Goal: Information Seeking & Learning: Learn about a topic

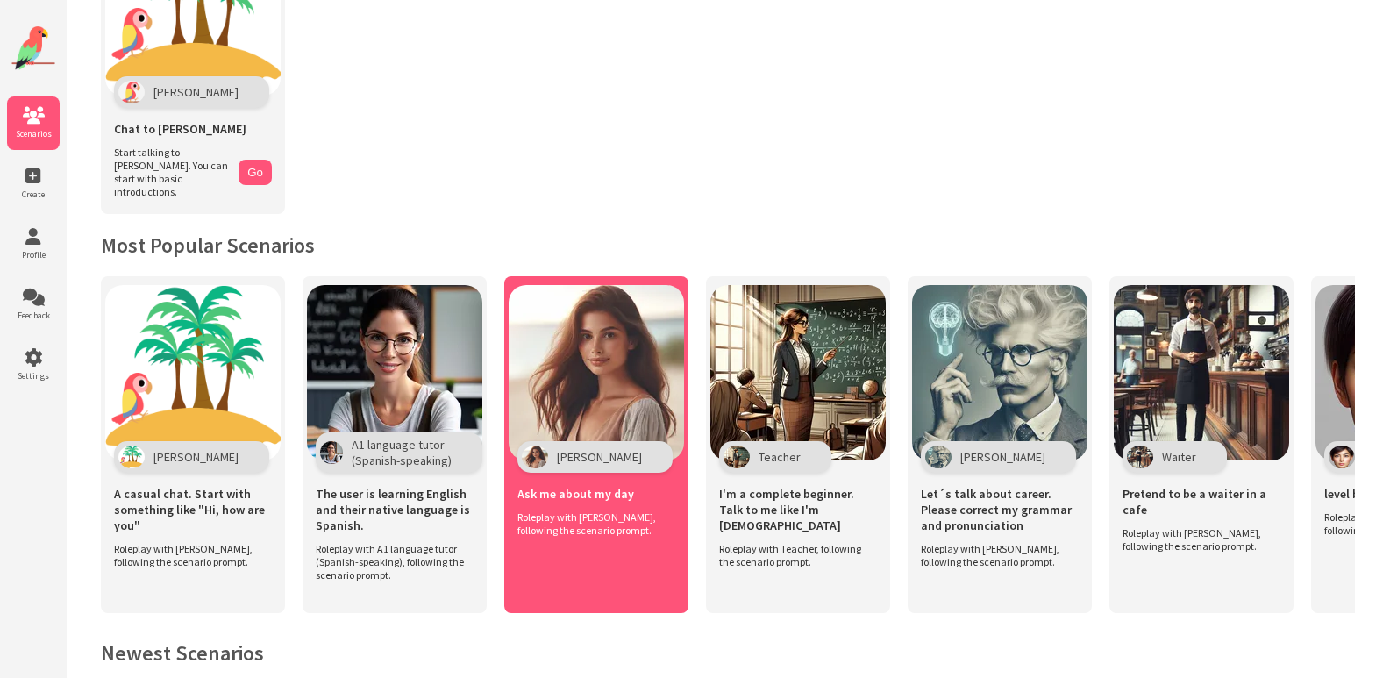
scroll to position [175, 0]
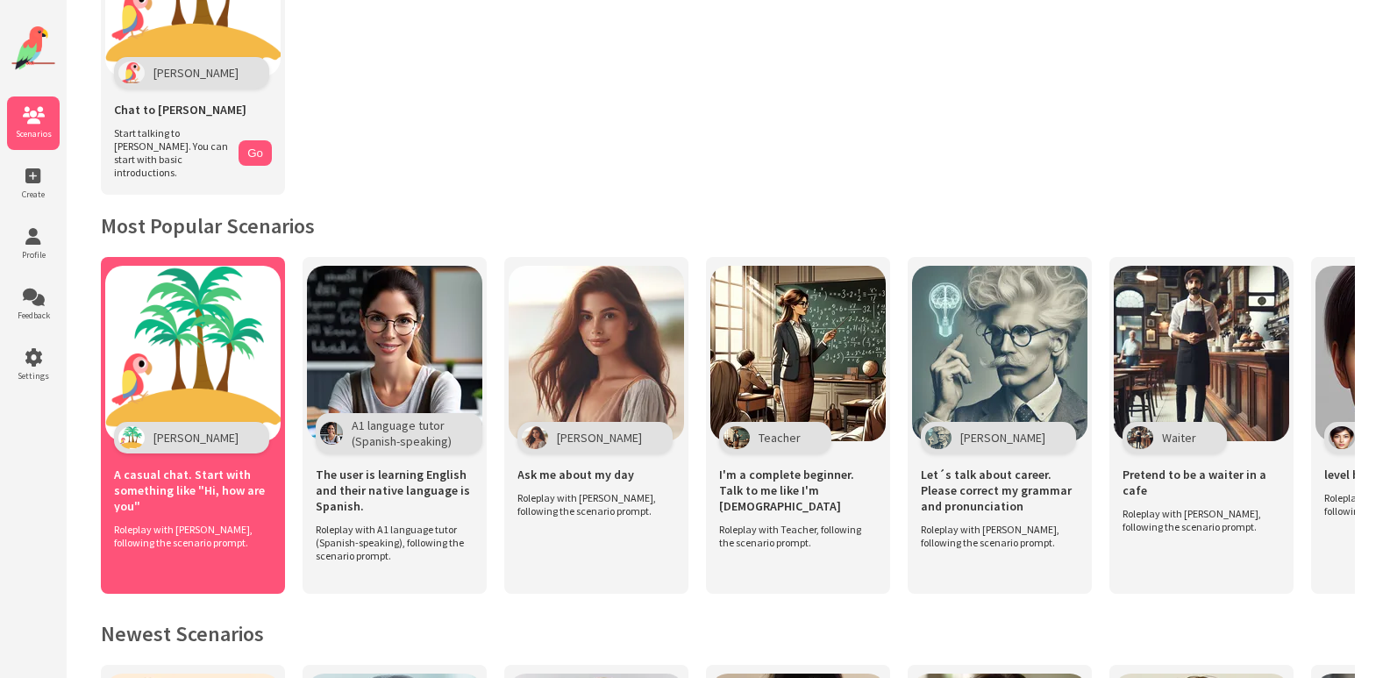
click at [165, 380] on img at bounding box center [192, 353] width 175 height 175
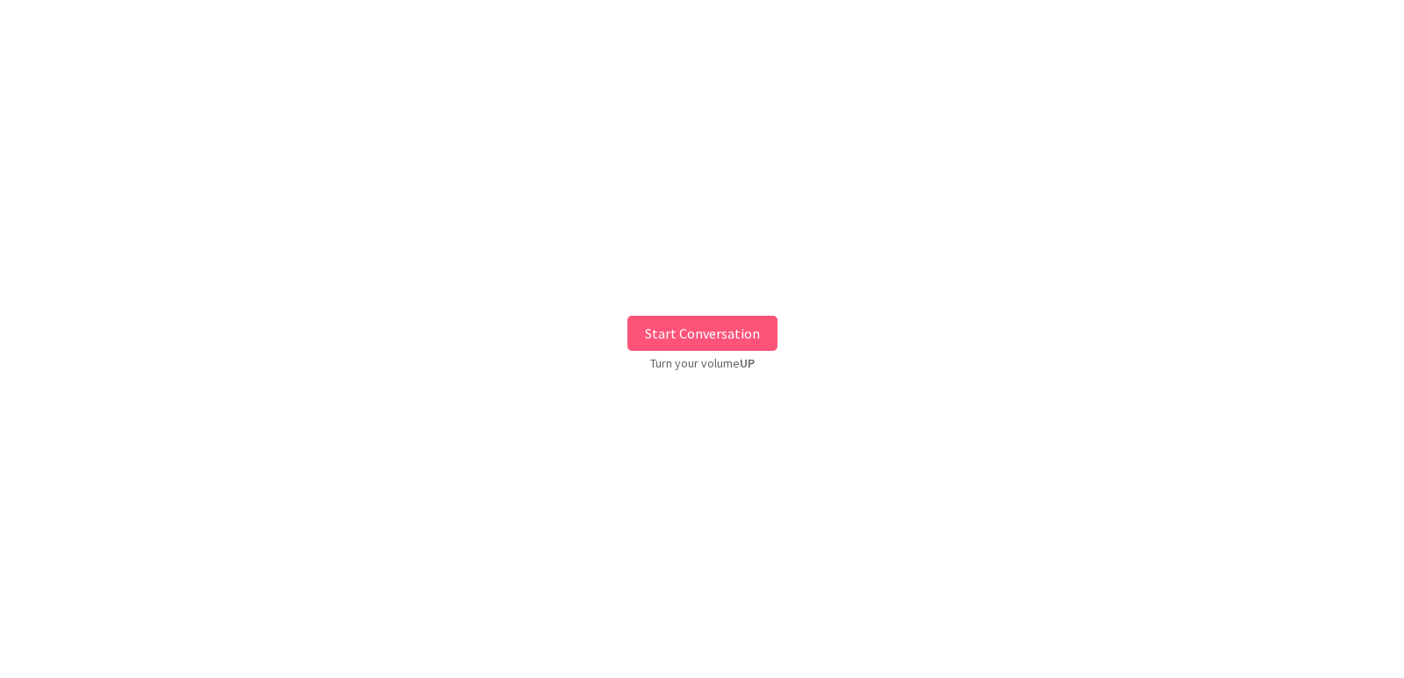
click at [699, 336] on button "Start Conversation" at bounding box center [702, 333] width 150 height 35
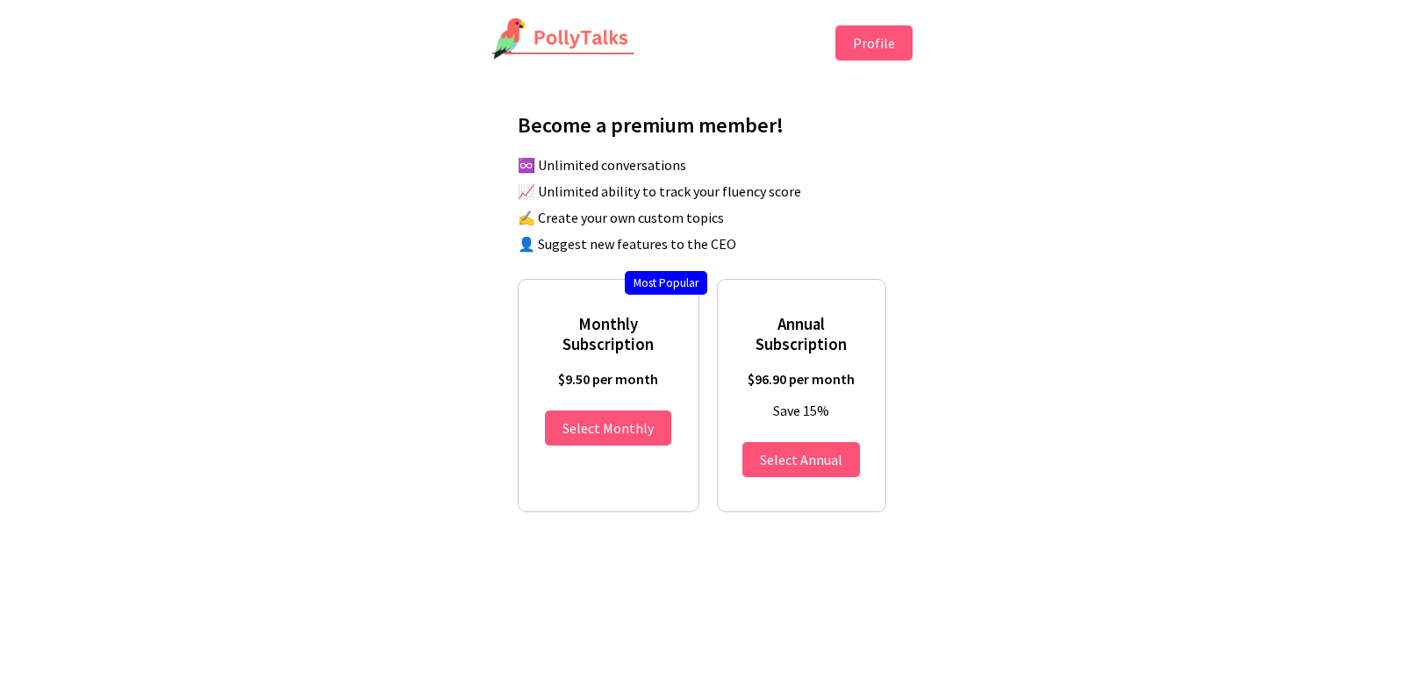
click at [884, 43] on button "Profile" at bounding box center [873, 42] width 77 height 35
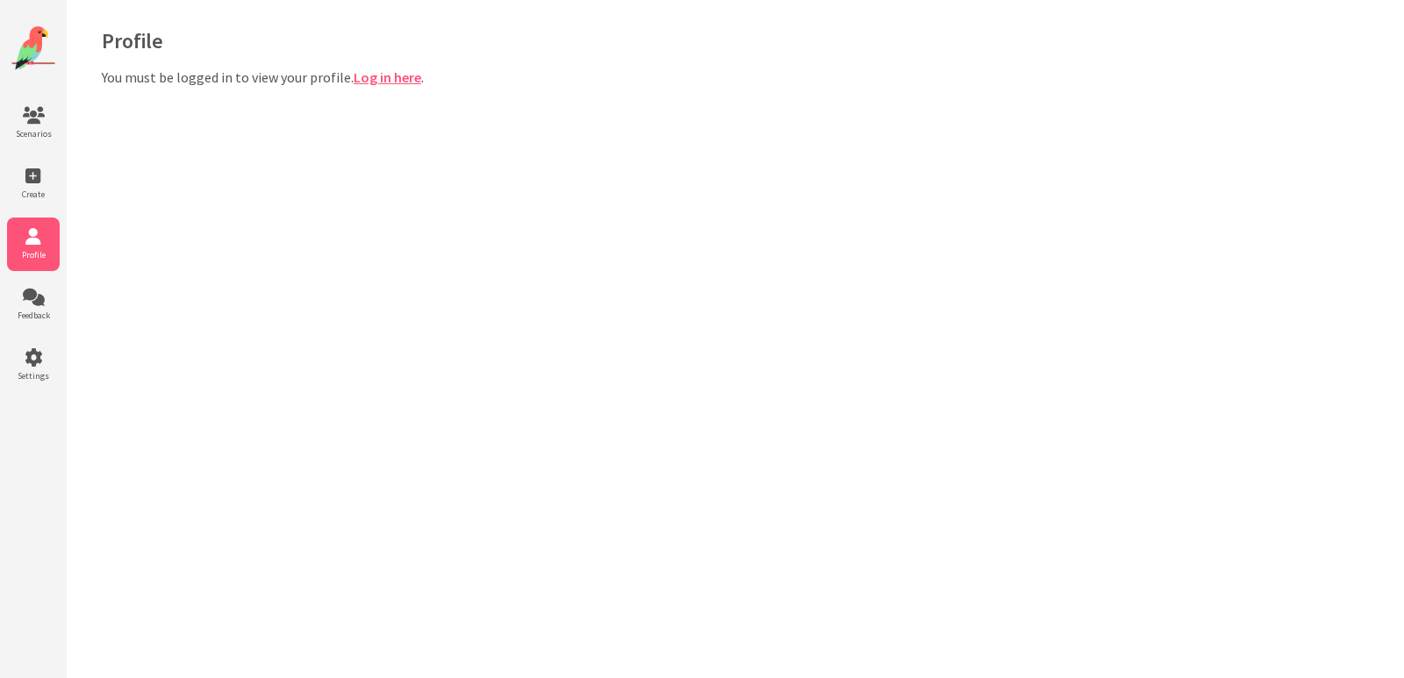
click at [32, 46] on img at bounding box center [33, 48] width 44 height 44
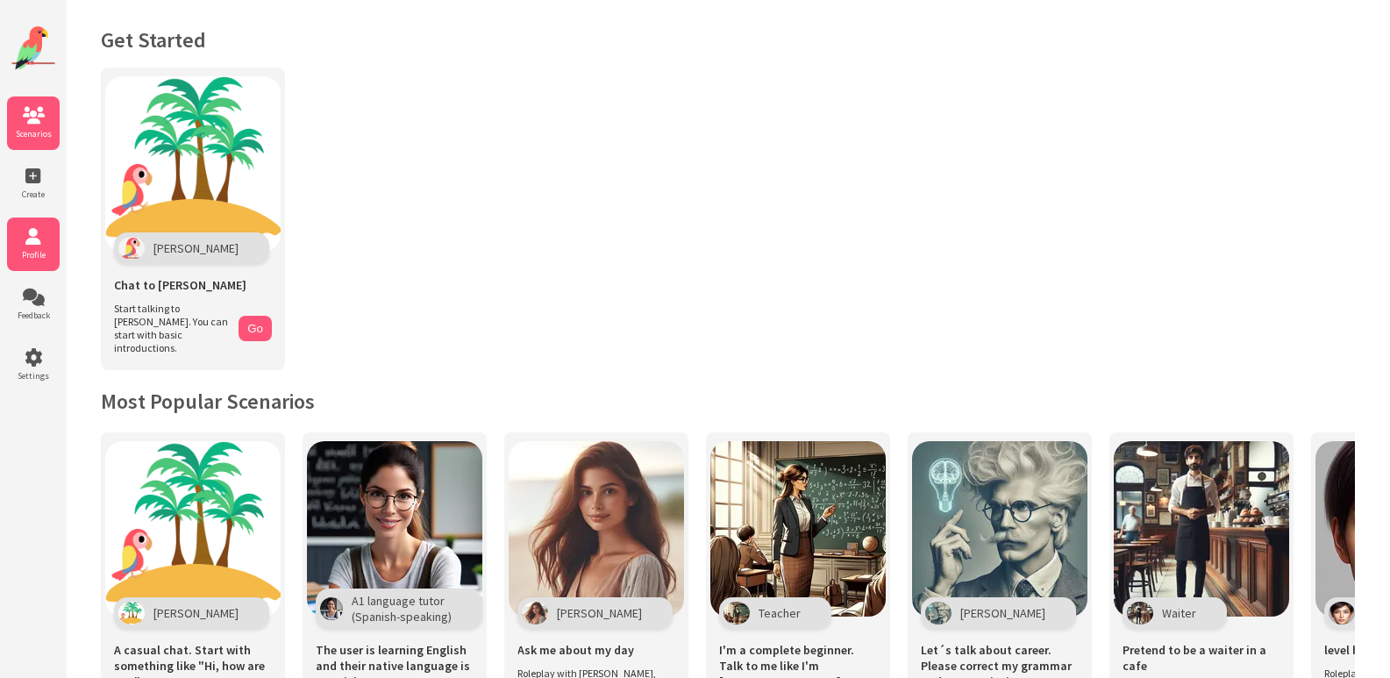
click at [34, 244] on icon at bounding box center [33, 237] width 53 height 18
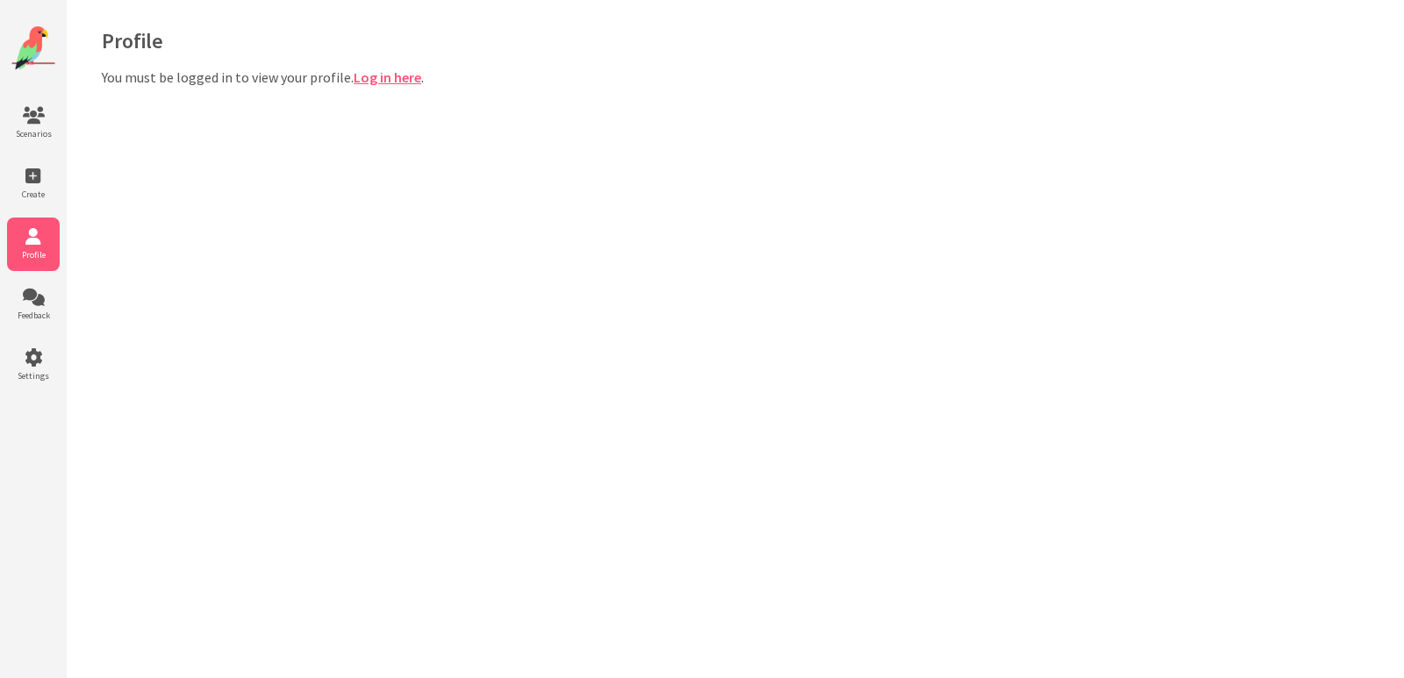
click at [388, 75] on link "Log in here" at bounding box center [388, 77] width 68 height 18
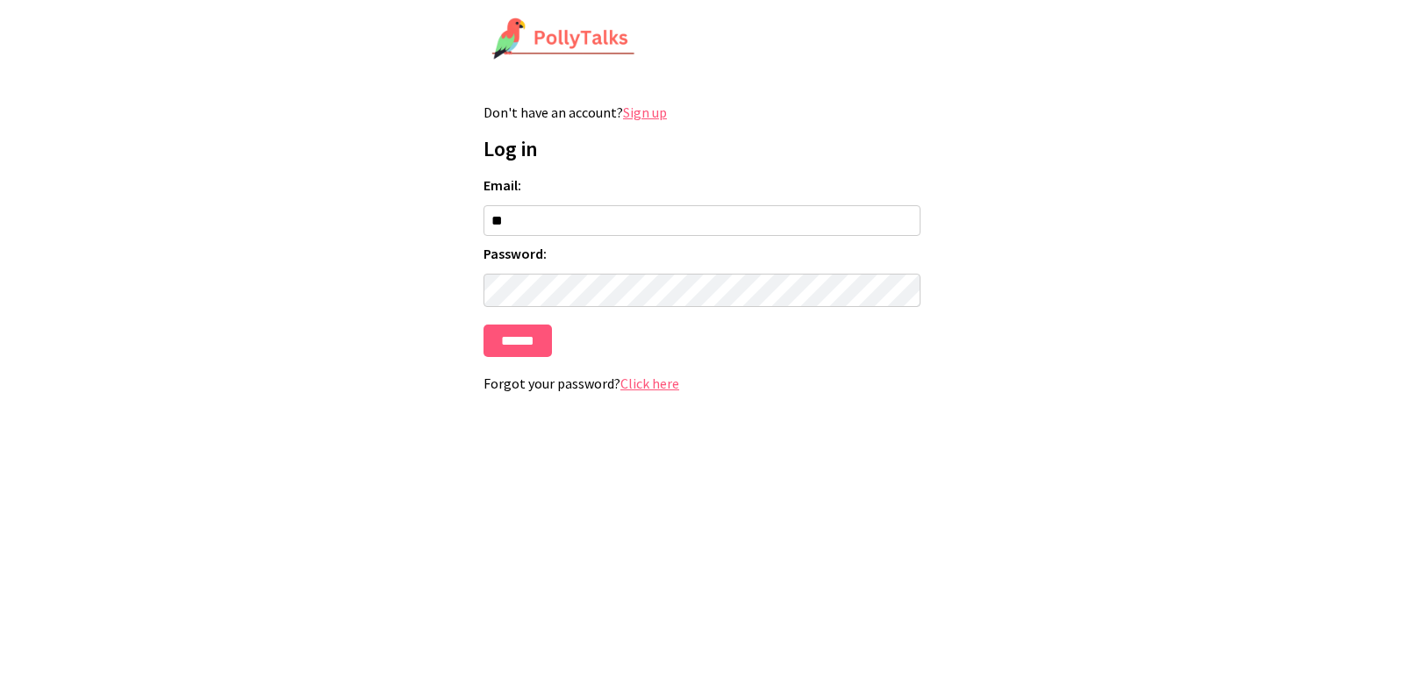
type input "**********"
click at [512, 346] on input "******" at bounding box center [517, 341] width 68 height 32
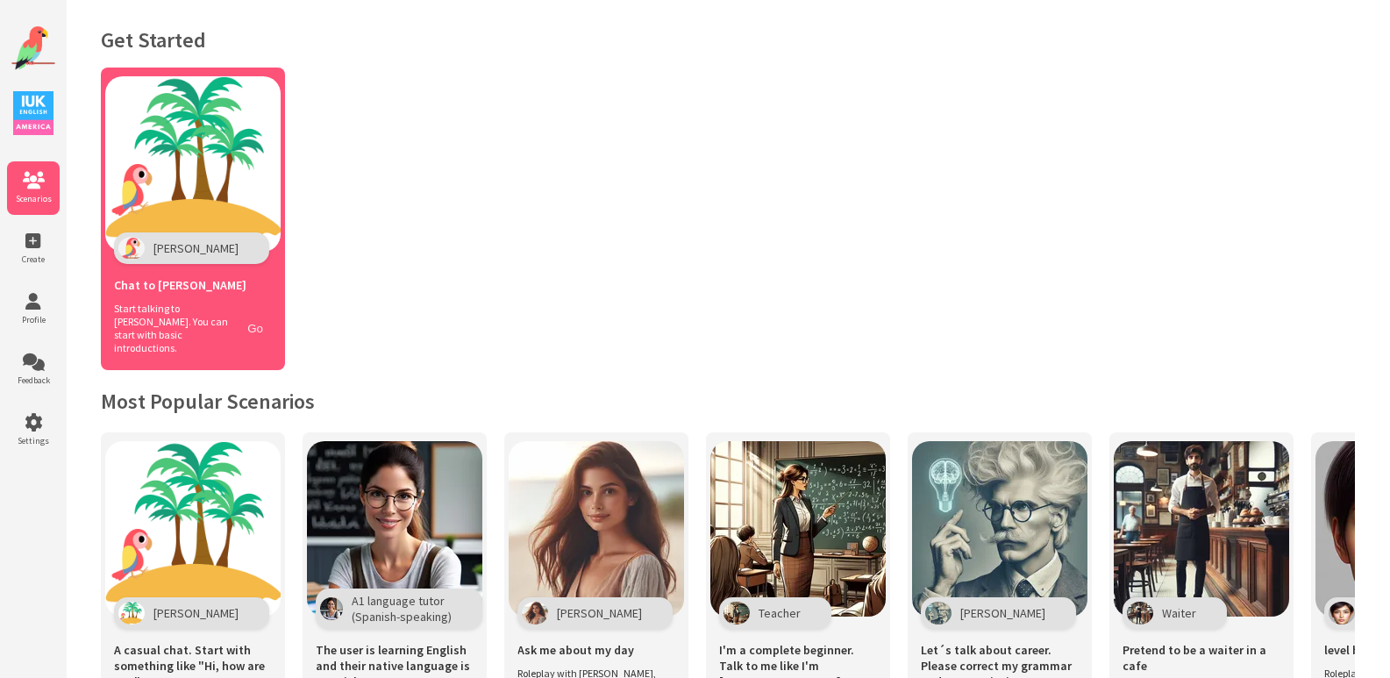
click at [252, 316] on button "Go" at bounding box center [255, 328] width 33 height 25
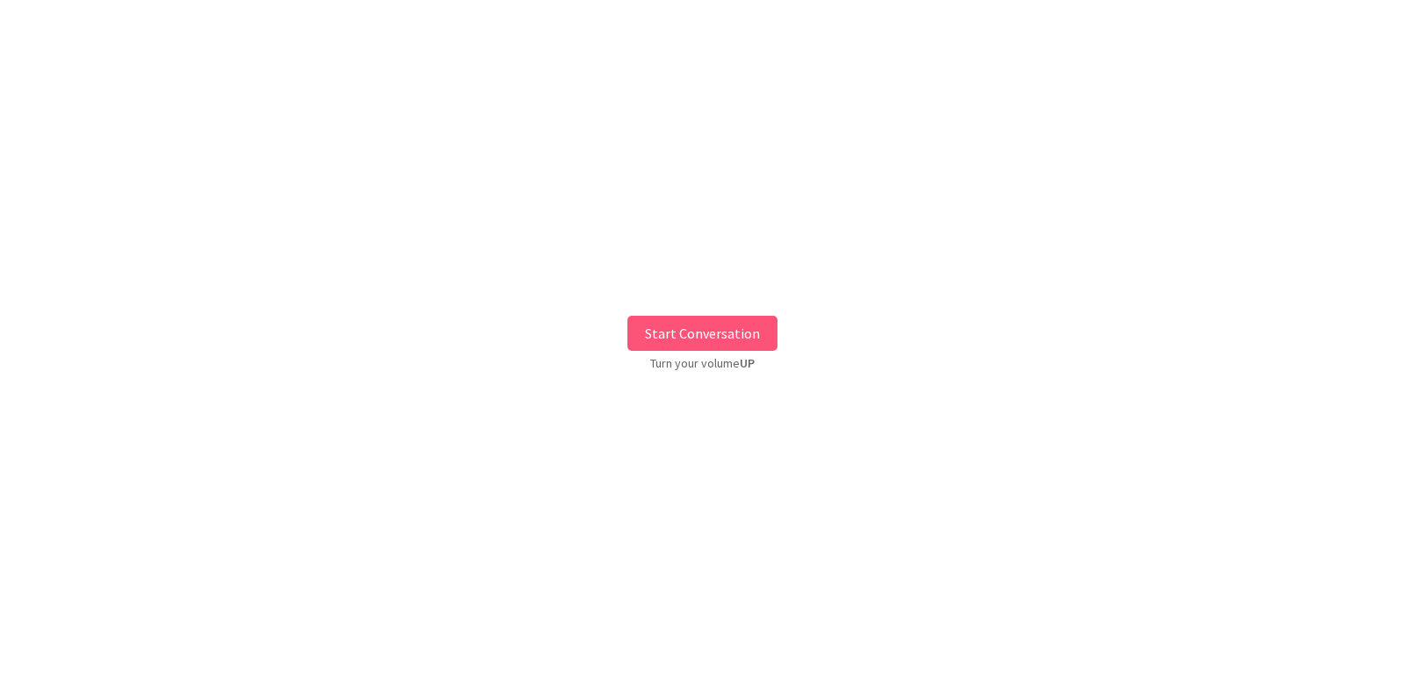
click at [700, 328] on button "Start Conversation" at bounding box center [702, 333] width 150 height 35
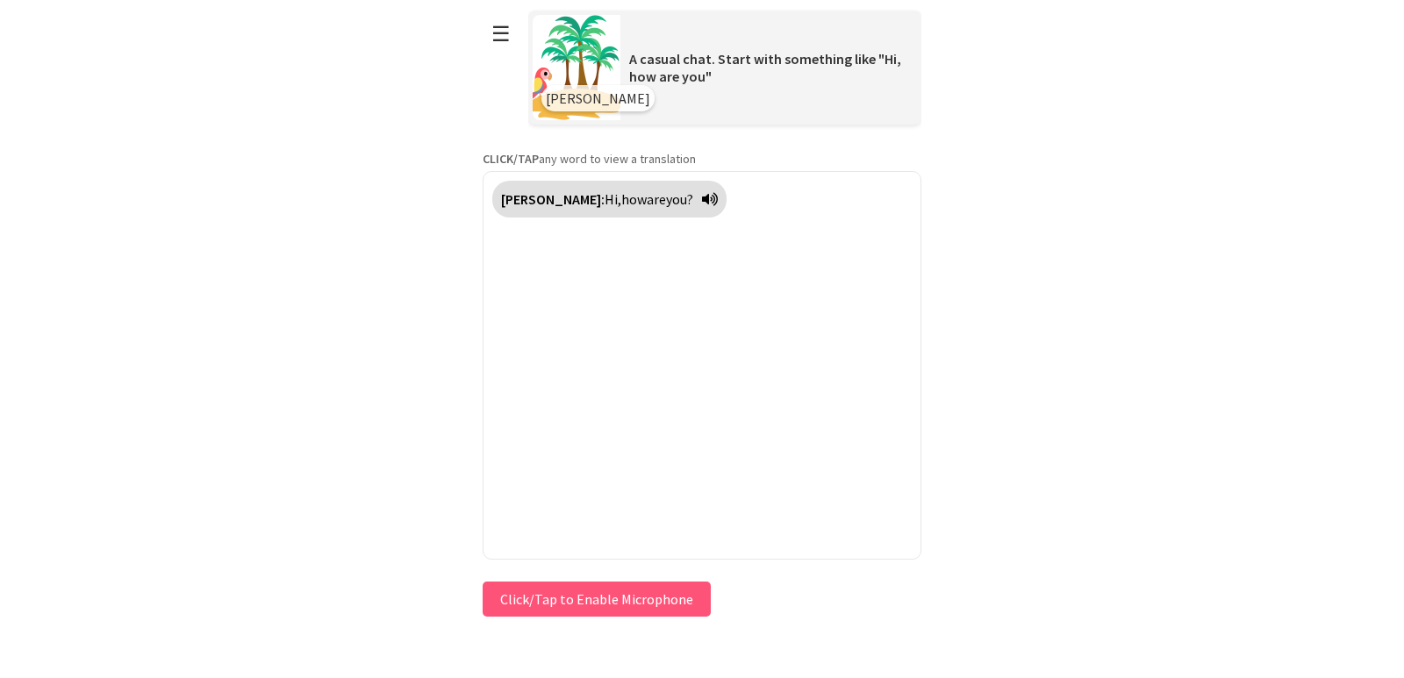
click at [702, 200] on icon at bounding box center [710, 199] width 16 height 14
click at [569, 601] on button "Click/Tap to Enable Microphone" at bounding box center [596, 599] width 228 height 35
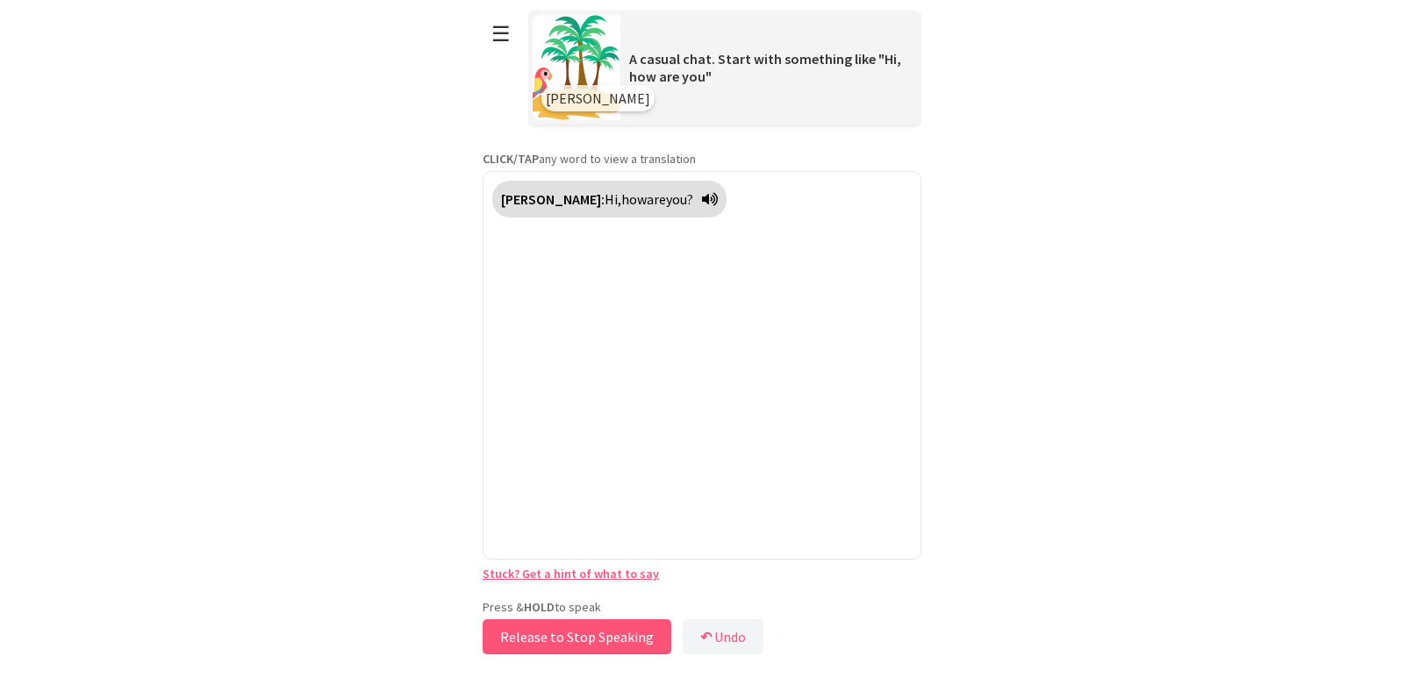
click at [574, 639] on button "Release to Stop Speaking" at bounding box center [576, 636] width 189 height 35
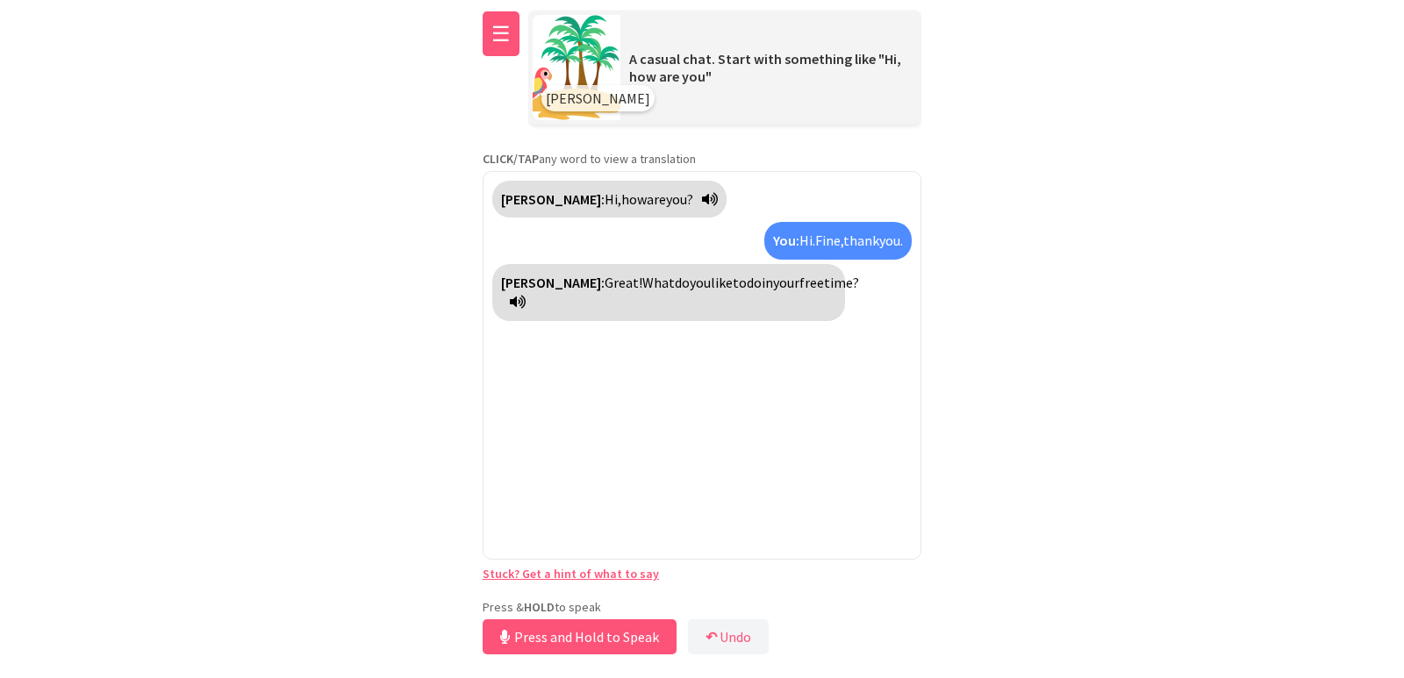
click at [496, 35] on button "☰" at bounding box center [500, 33] width 37 height 45
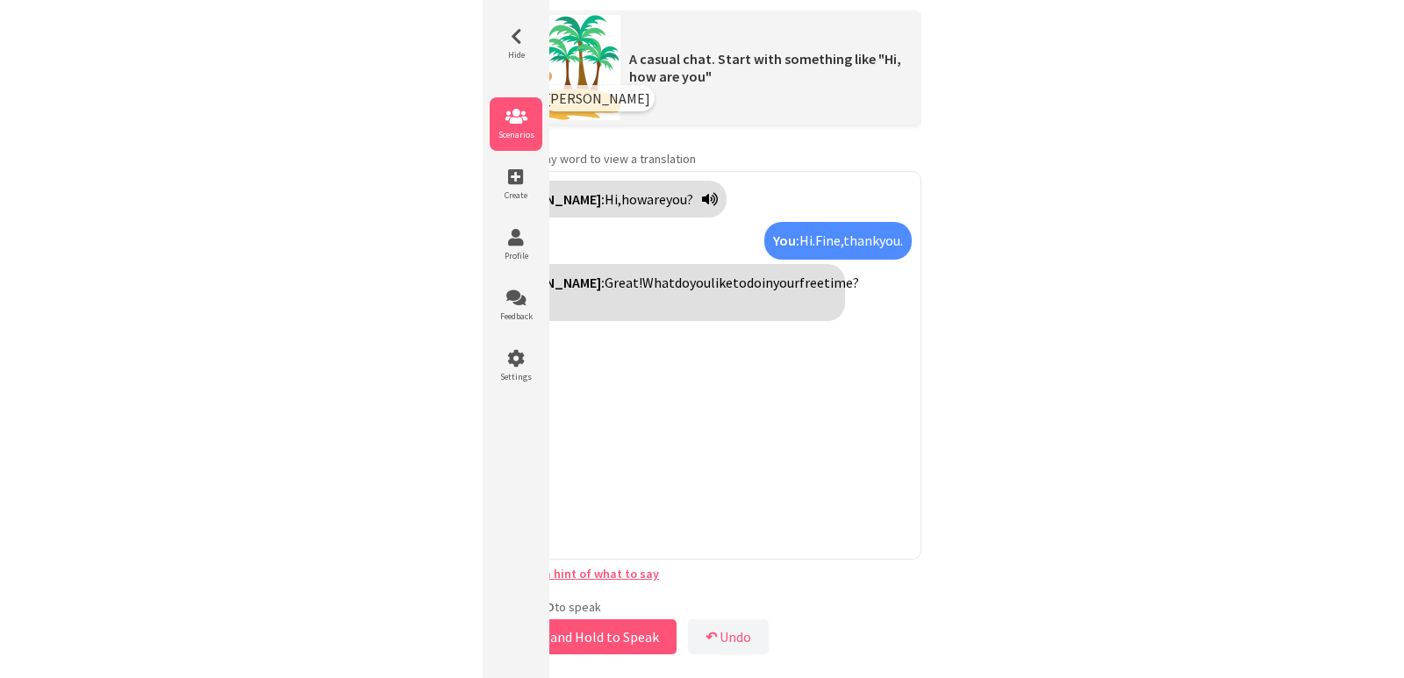
click at [504, 125] on li "Scenarios" at bounding box center [515, 124] width 53 height 54
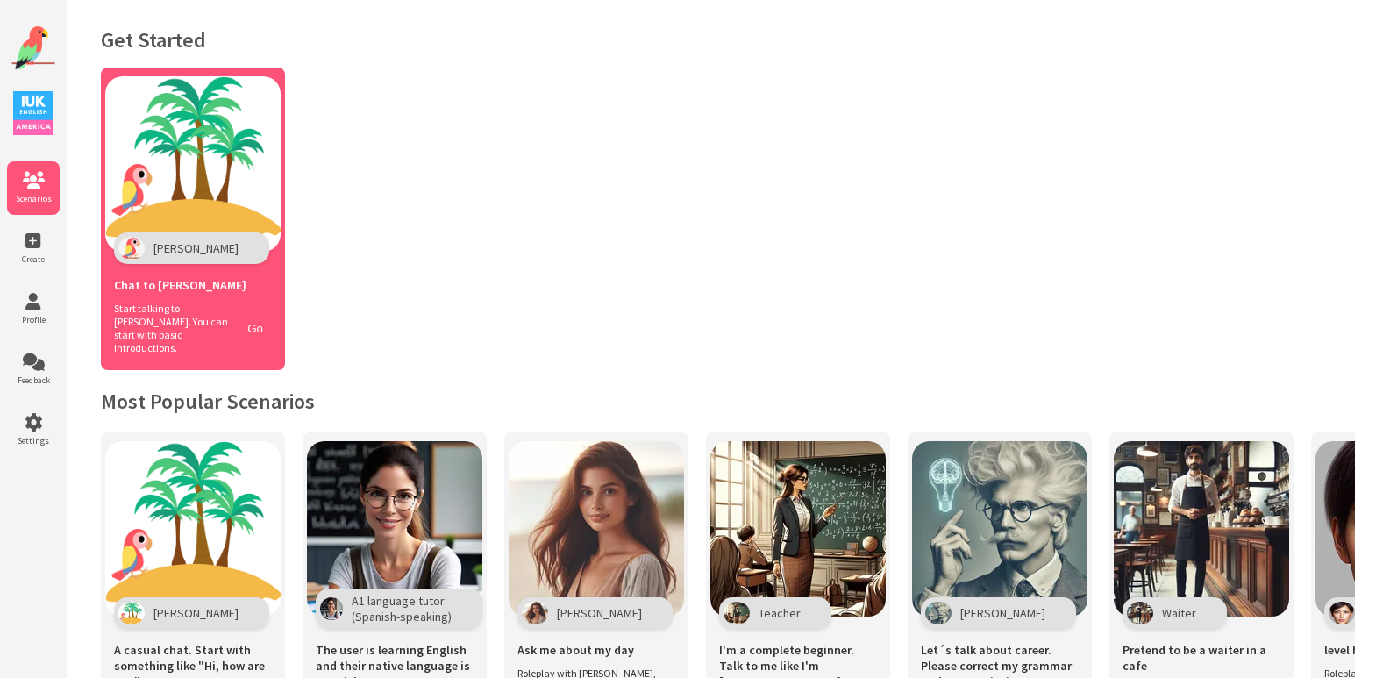
click at [248, 282] on div "Chat to Polly" at bounding box center [193, 283] width 158 height 38
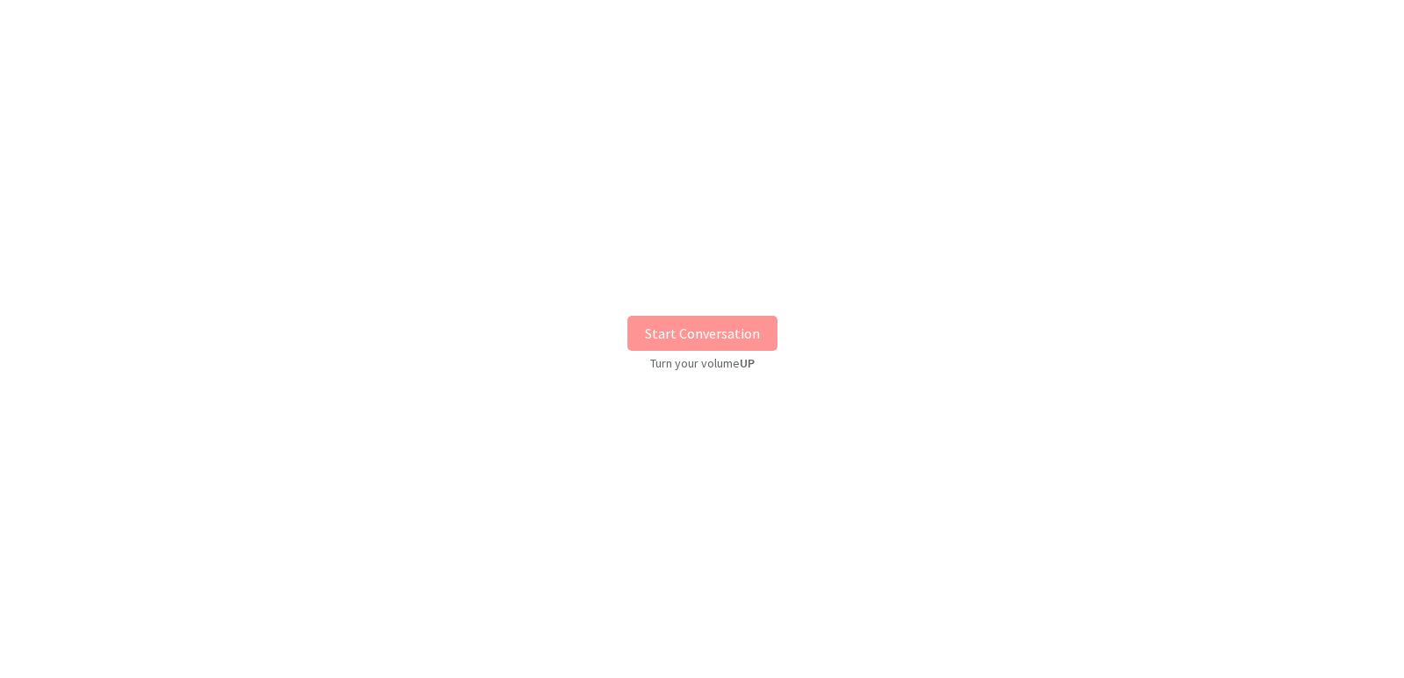
click at [706, 338] on button "Start Conversation" at bounding box center [702, 333] width 150 height 35
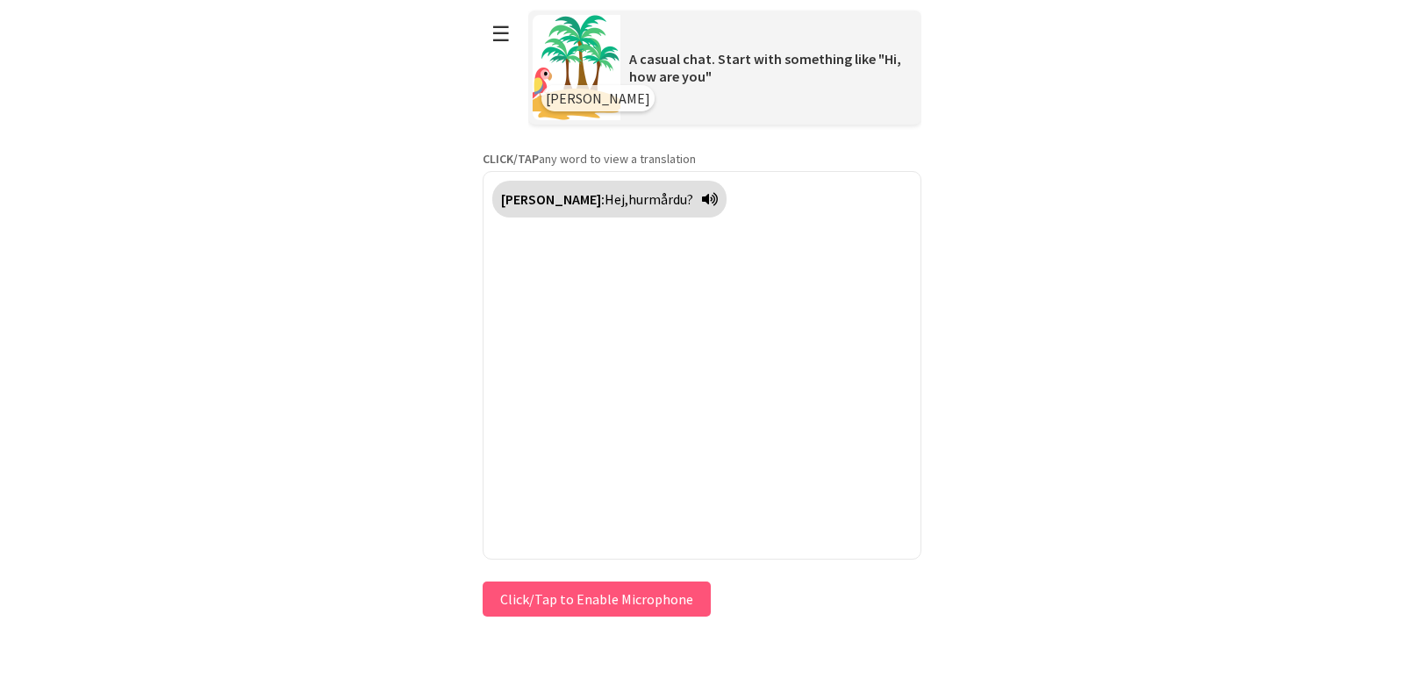
click at [702, 202] on icon at bounding box center [710, 199] width 16 height 14
click at [1092, 268] on html "**********" at bounding box center [702, 339] width 1404 height 678
click at [501, 37] on button "☰" at bounding box center [500, 33] width 37 height 45
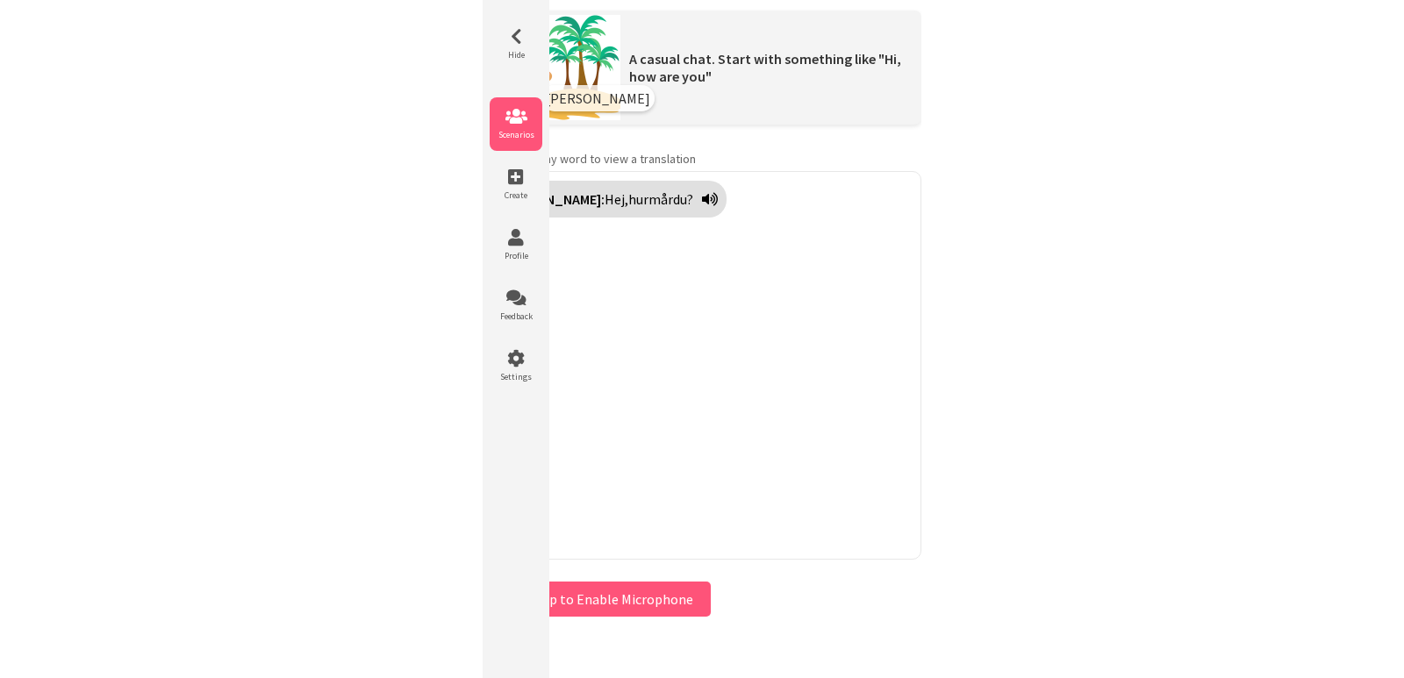
click at [518, 117] on icon at bounding box center [515, 117] width 53 height 18
